Goal: Information Seeking & Learning: Learn about a topic

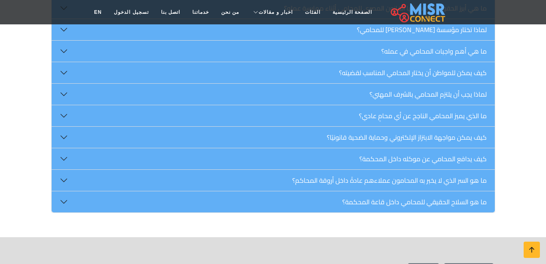
scroll to position [1017, 0]
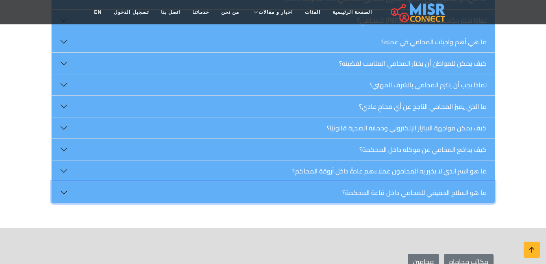
click at [412, 182] on button "ما هو السلاح الحقيقي للمحامي داخل قاعة المحكمة؟" at bounding box center [273, 192] width 443 height 21
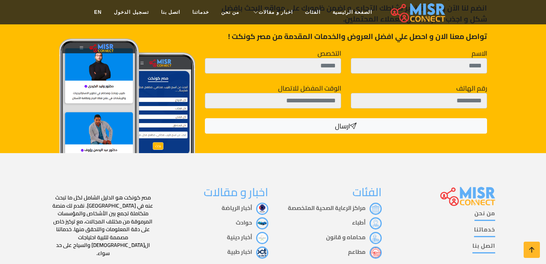
scroll to position [1424, 0]
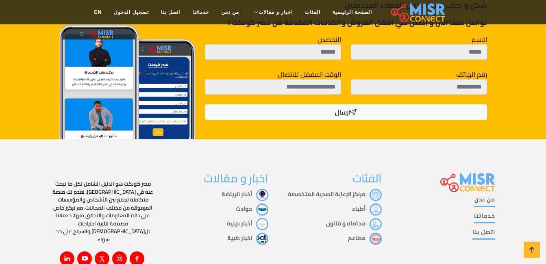
click at [246, 204] on link "حوادث" at bounding box center [252, 209] width 33 height 11
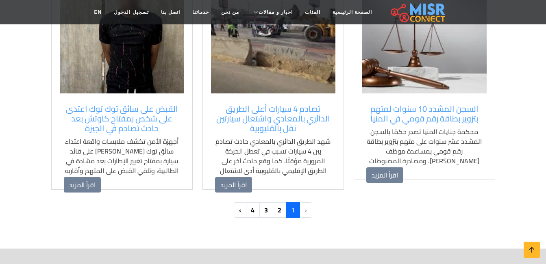
scroll to position [814, 0]
click at [279, 211] on link "2" at bounding box center [280, 209] width 14 height 15
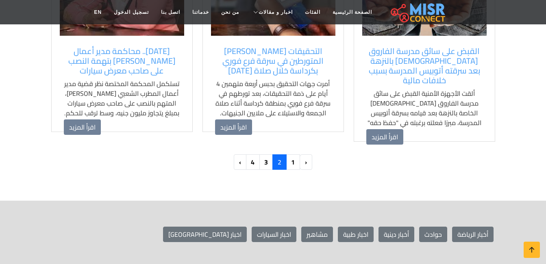
scroll to position [895, 0]
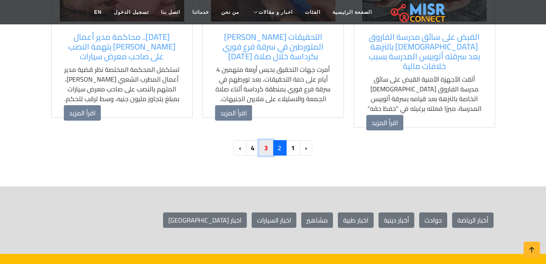
click at [269, 140] on link "3" at bounding box center [266, 147] width 14 height 15
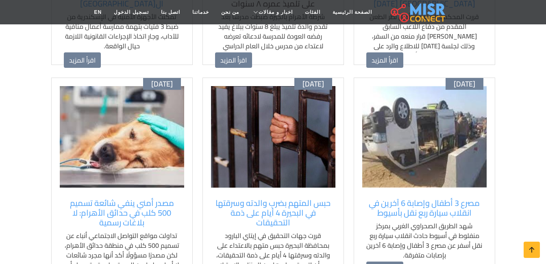
scroll to position [285, 0]
